Goal: Task Accomplishment & Management: Manage account settings

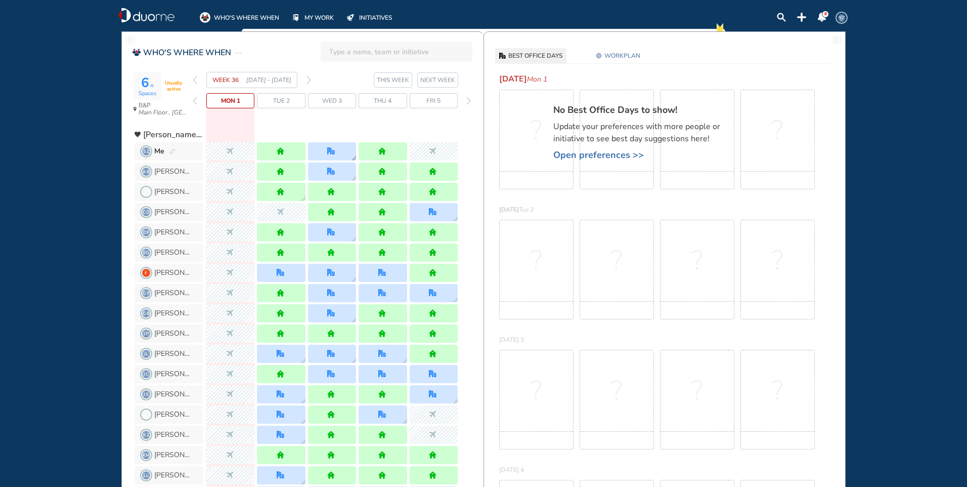
click at [345, 152] on div at bounding box center [332, 151] width 48 height 18
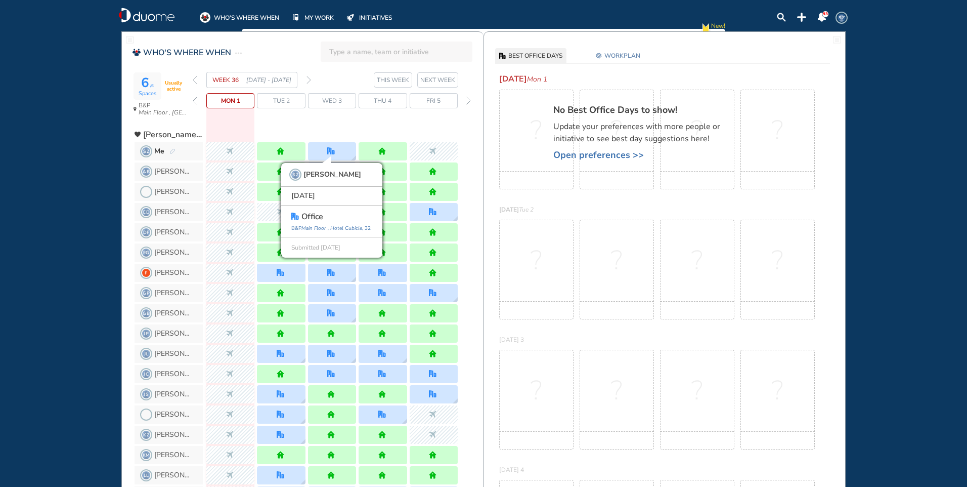
click at [308, 77] on img "forward week" at bounding box center [309, 80] width 5 height 8
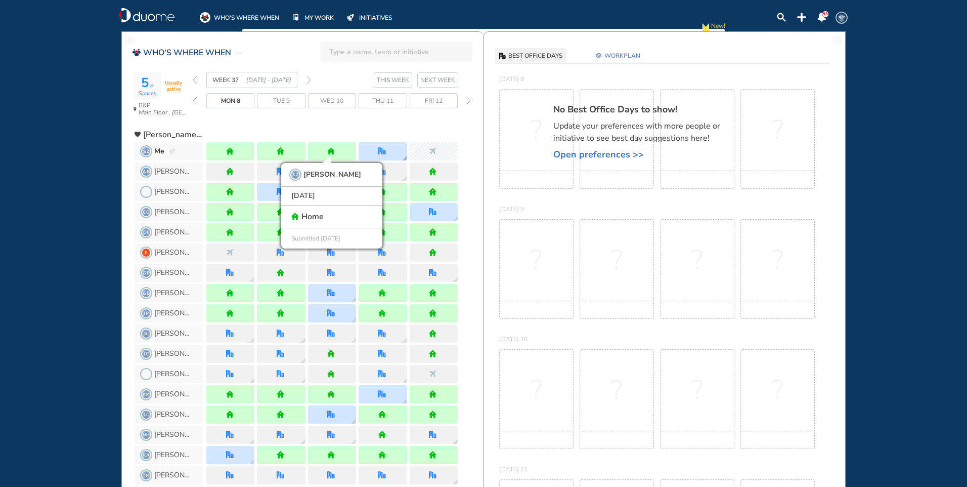
click at [392, 147] on div at bounding box center [383, 151] width 48 height 18
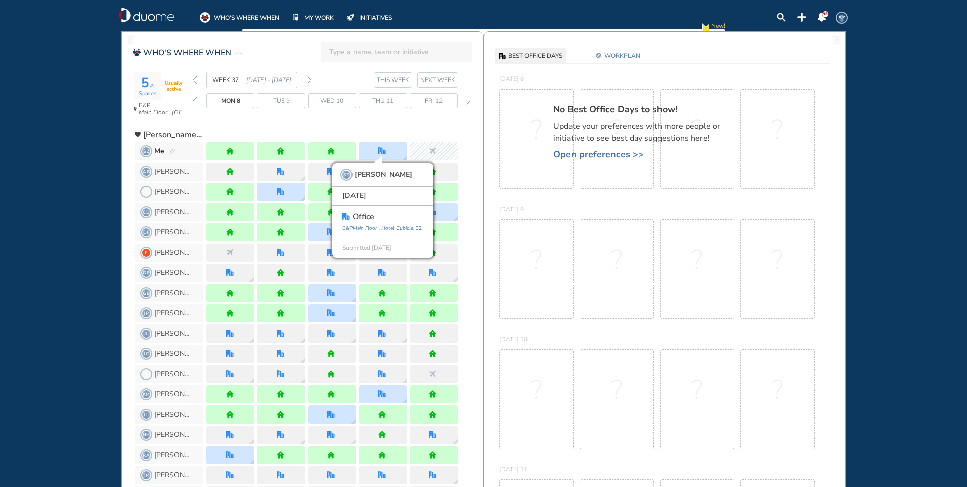
click at [308, 76] on img "forward week" at bounding box center [309, 80] width 5 height 8
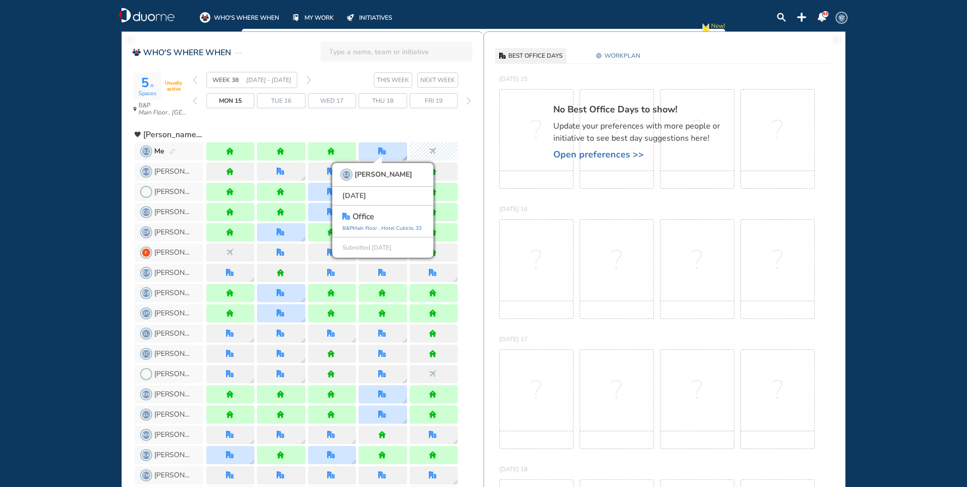
click at [390, 151] on div "SZ [PERSON_NAME] [DATE] office [GEOGRAPHIC_DATA] , [GEOGRAPHIC_DATA] , 32 Submi…" at bounding box center [383, 151] width 48 height 18
click at [308, 78] on img "forward week" at bounding box center [309, 80] width 5 height 8
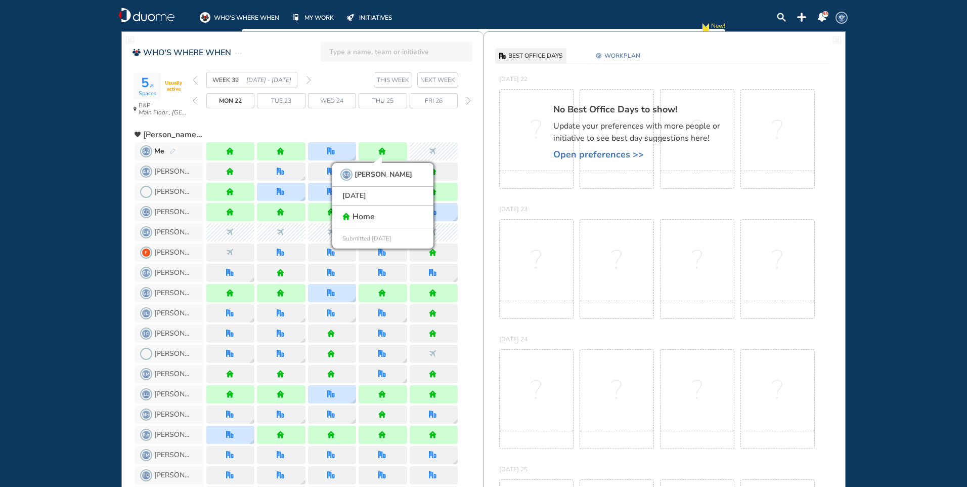
click at [308, 79] on img "forward week" at bounding box center [309, 80] width 5 height 8
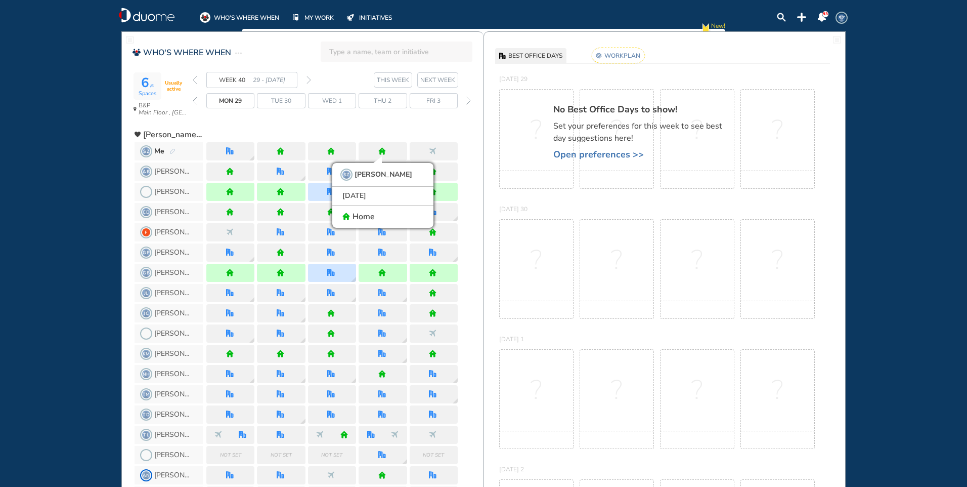
click at [624, 53] on rect at bounding box center [618, 56] width 53 height 16
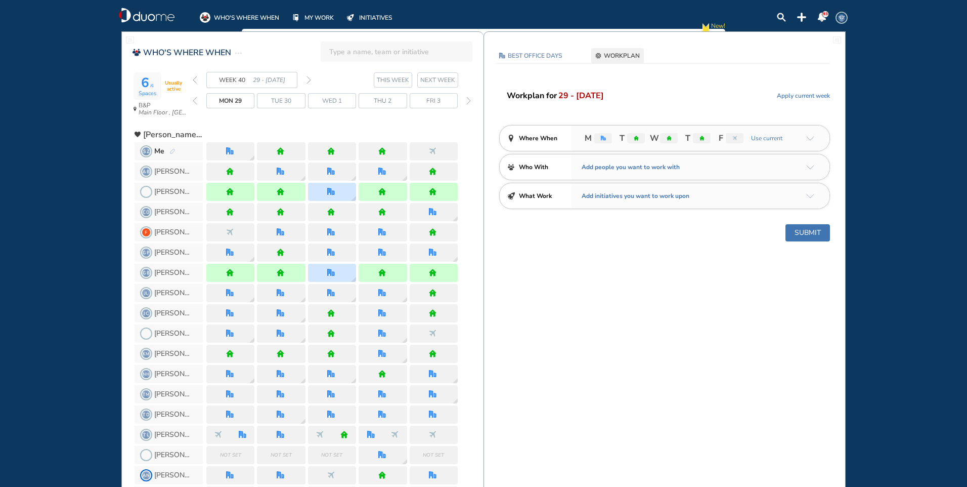
click at [811, 137] on img "arrow-down-a5b4c4" at bounding box center [810, 138] width 8 height 5
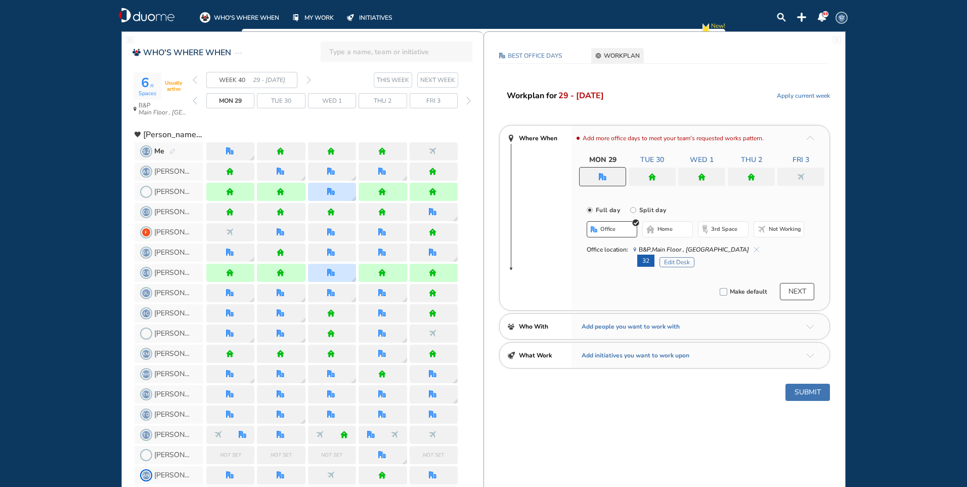
click at [668, 227] on span "home" at bounding box center [665, 229] width 15 height 8
click at [623, 227] on button "office" at bounding box center [612, 229] width 51 height 16
click at [754, 247] on img "cross-thin-blue" at bounding box center [756, 249] width 5 height 5
click at [661, 229] on span "home" at bounding box center [665, 229] width 15 height 8
click at [661, 179] on div at bounding box center [652, 176] width 47 height 18
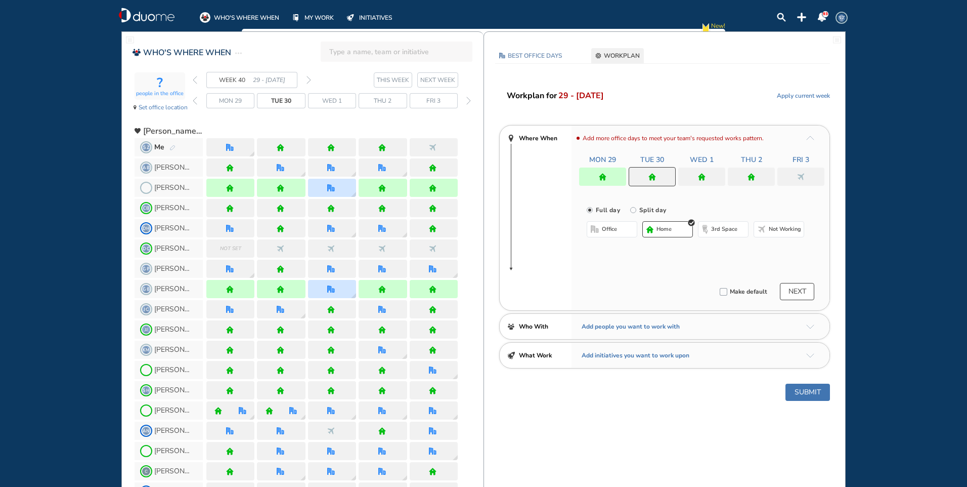
click at [677, 234] on button "home" at bounding box center [667, 229] width 51 height 16
click at [702, 175] on img "home" at bounding box center [702, 177] width 8 height 8
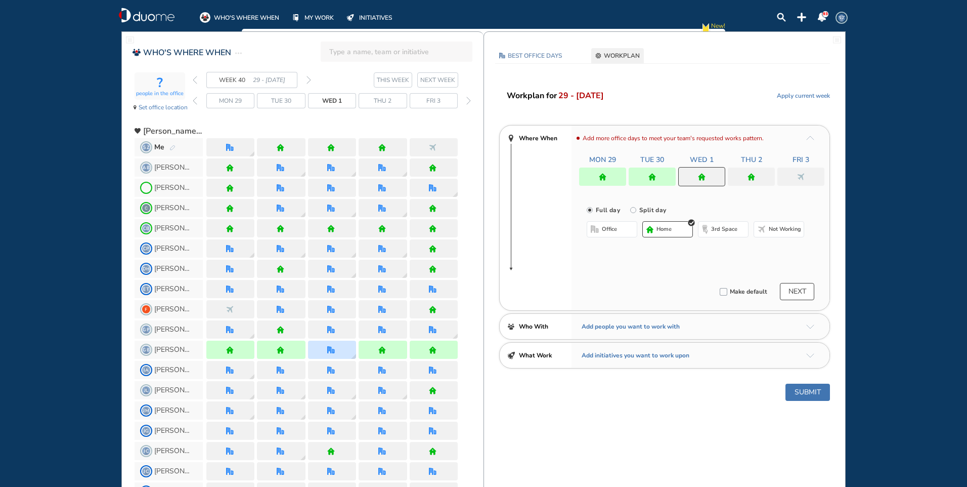
click at [677, 228] on button "home" at bounding box center [667, 229] width 51 height 16
click at [749, 176] on img "home" at bounding box center [752, 177] width 8 height 8
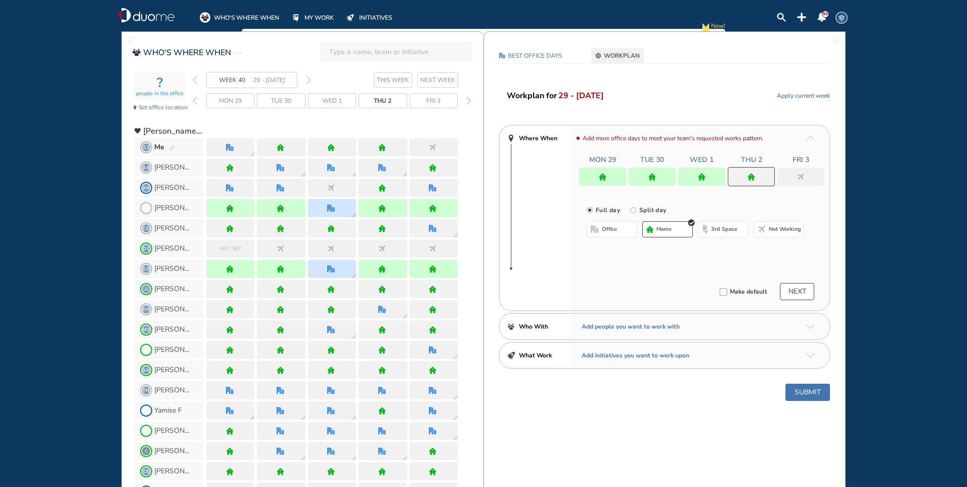
click at [769, 231] on span "Not working" at bounding box center [785, 229] width 32 height 8
click at [795, 177] on div at bounding box center [800, 176] width 47 height 18
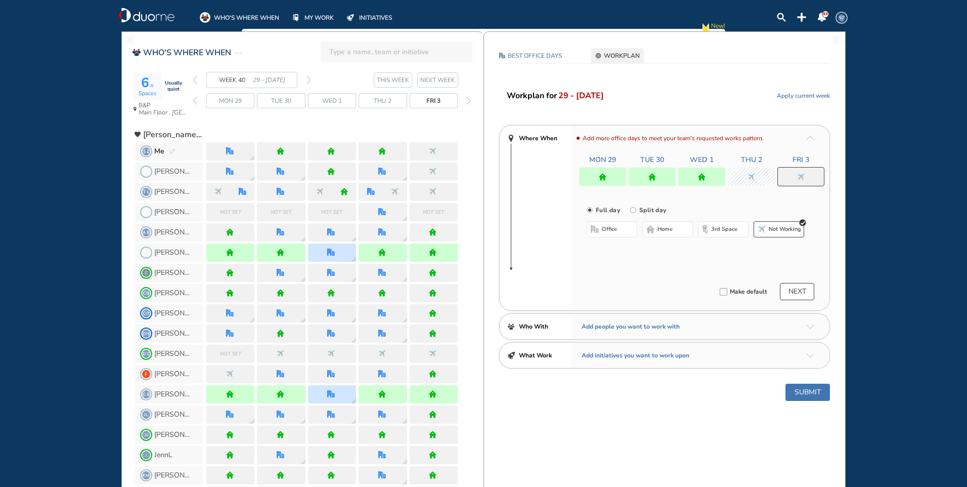
click at [612, 229] on span "office" at bounding box center [609, 229] width 15 height 8
click at [730, 249] on img "cross-thin-blue" at bounding box center [729, 249] width 5 height 5
click at [753, 177] on img "nonworking" at bounding box center [752, 177] width 8 height 8
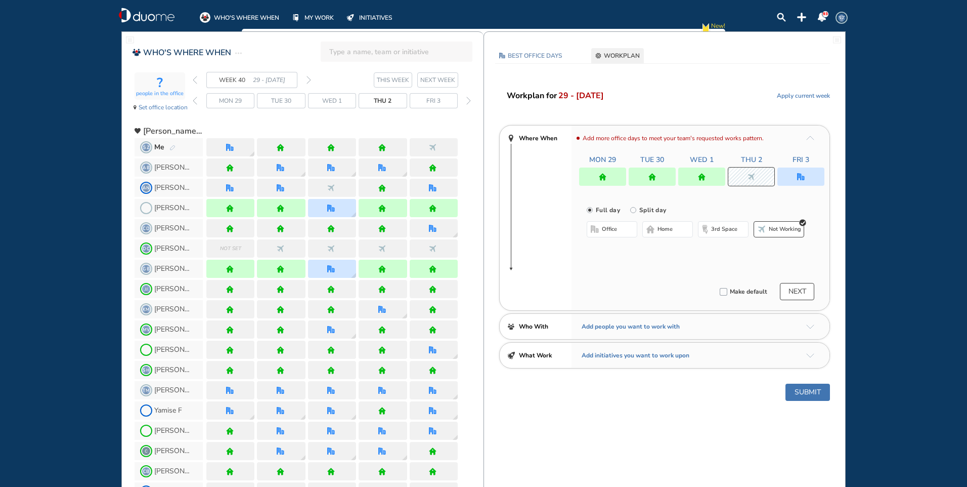
click at [597, 227] on img "office-bdbdbd" at bounding box center [595, 229] width 8 height 8
click at [666, 228] on span "home" at bounding box center [665, 229] width 15 height 8
click at [769, 222] on button "Not working" at bounding box center [779, 229] width 51 height 16
click at [796, 174] on div at bounding box center [800, 176] width 47 height 18
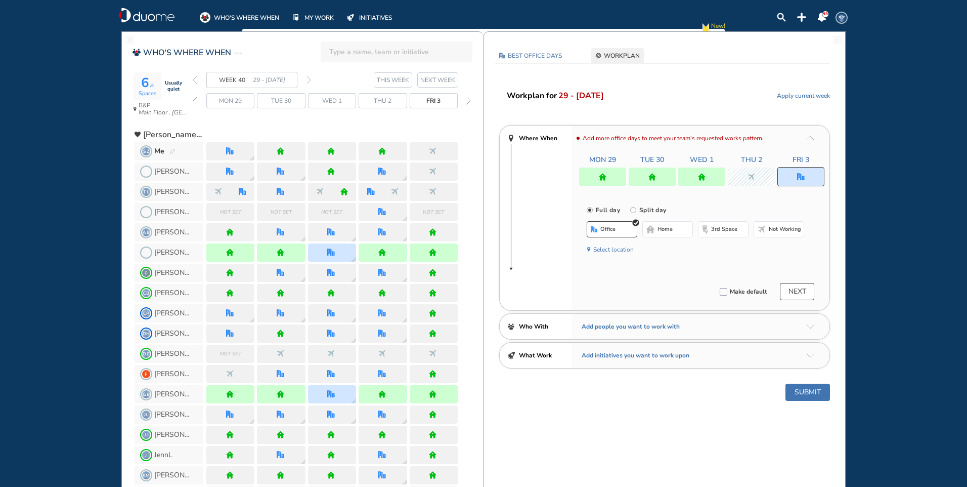
click at [774, 225] on span "Not working" at bounding box center [785, 229] width 32 height 8
click at [810, 392] on button "Submit" at bounding box center [808, 391] width 45 height 17
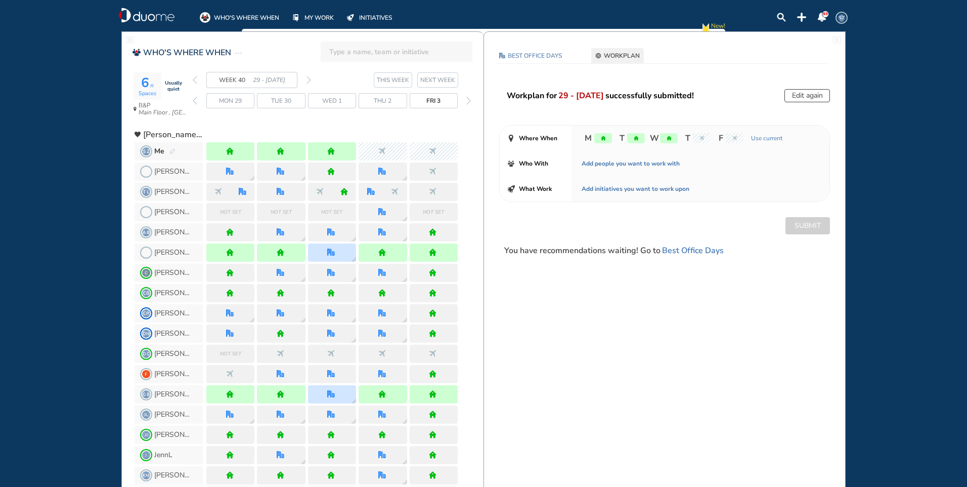
click at [195, 81] on img "back week" at bounding box center [195, 80] width 5 height 8
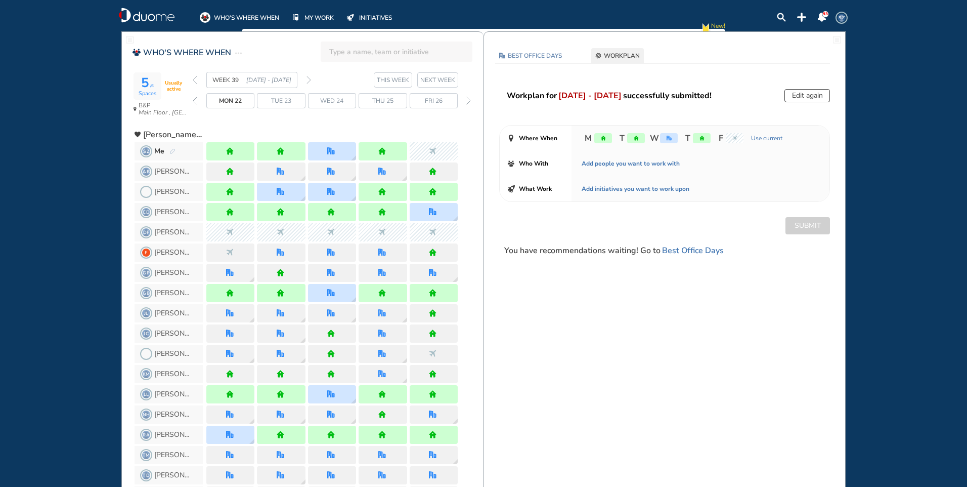
click at [309, 80] on img "forward week" at bounding box center [309, 80] width 5 height 8
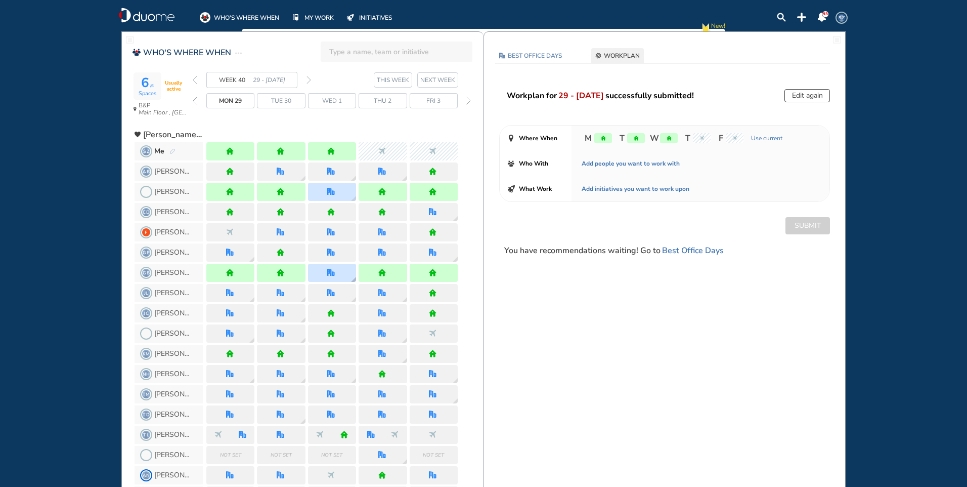
click at [335, 272] on div at bounding box center [331, 273] width 9 height 8
